Goal: Find specific page/section: Find specific page/section

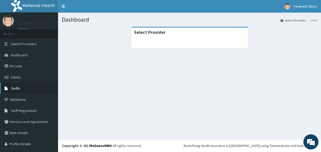
click at [18, 90] on span "Tariffs" at bounding box center [15, 88] width 9 height 5
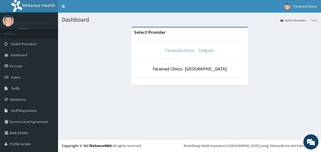
drag, startPoint x: 212, startPoint y: 60, endPoint x: 194, endPoint y: 53, distance: 19.5
click at [194, 53] on link "Faramed clinics - Tollgate" at bounding box center [189, 50] width 48 height 6
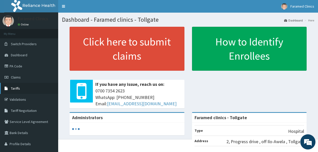
click at [10, 90] on link "Tariffs" at bounding box center [29, 88] width 58 height 11
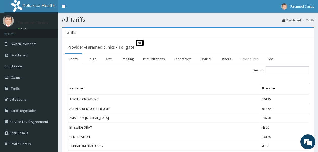
click at [243, 58] on link "Procedures" at bounding box center [249, 59] width 26 height 11
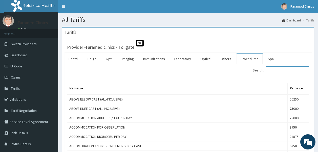
click at [286, 71] on input "Search:" at bounding box center [286, 70] width 43 height 8
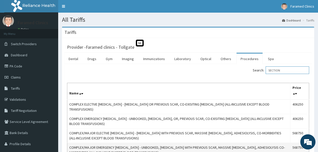
type input "SECTION"
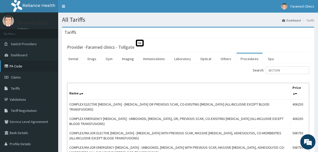
click at [16, 67] on link "PA Code" at bounding box center [29, 66] width 58 height 11
